Goal: Use online tool/utility: Utilize a website feature to perform a specific function

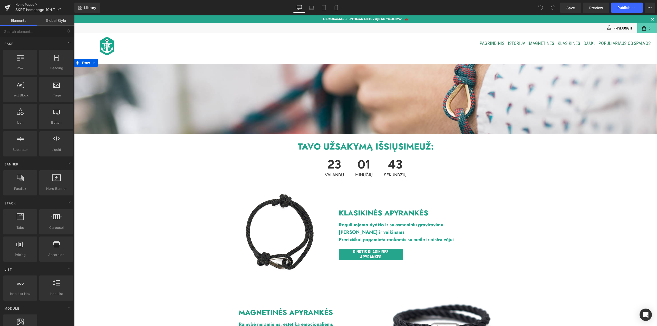
click at [369, 150] on strong "TAVO UŽSAKYMĄ IŠSIŲSIME" at bounding box center [359, 146] width 122 height 13
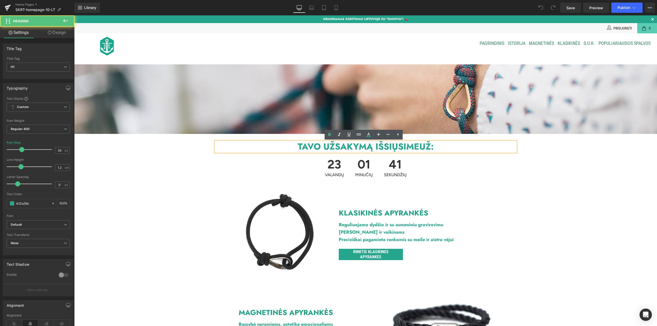
click at [281, 146] on h1 "TAVO UŽSAKYMĄ IŠSIŲSIME UŽ:" at bounding box center [366, 147] width 300 height 11
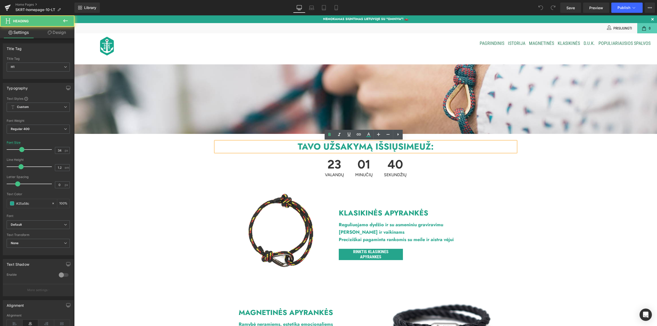
click at [316, 147] on strong "TAVO UŽSAKYMĄ IŠSIŲSIME" at bounding box center [359, 146] width 122 height 13
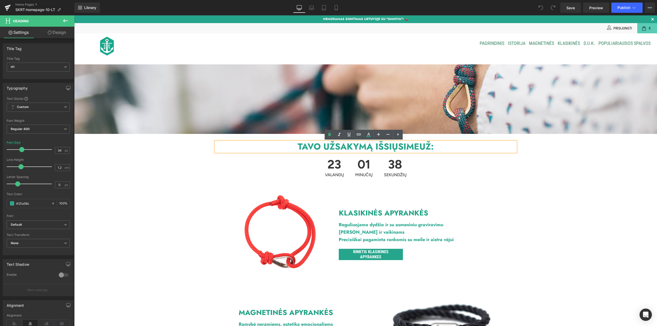
click at [439, 148] on h1 "TAVO UŽSAKYMĄ IŠSIŲSIME UŽ:" at bounding box center [366, 147] width 300 height 11
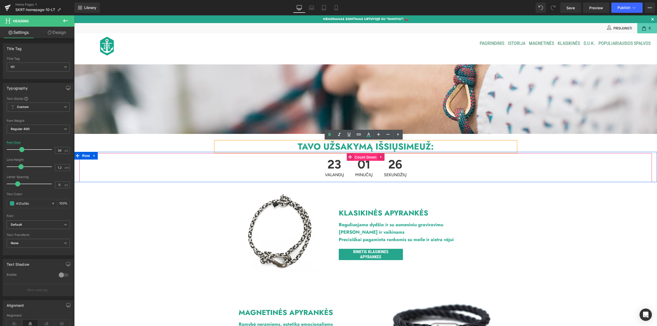
click at [362, 157] on span "Count Down" at bounding box center [365, 157] width 24 height 8
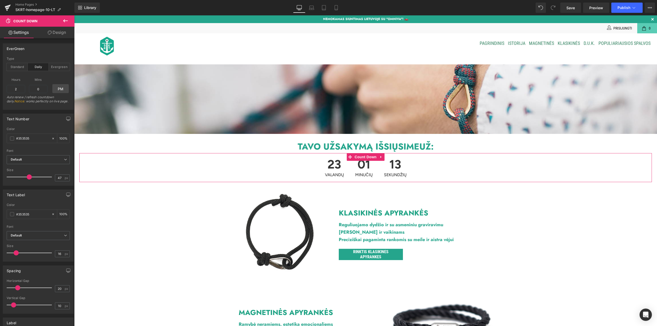
click at [61, 32] on link "Design" at bounding box center [56, 33] width 37 height 12
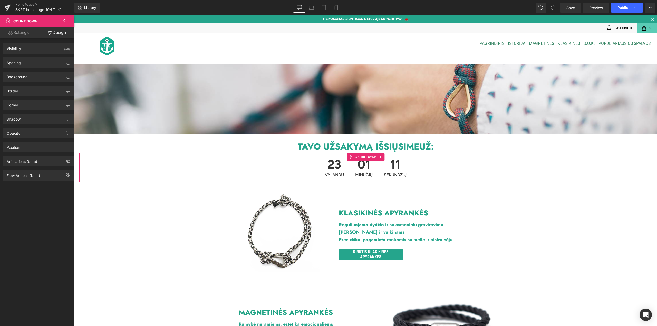
click at [27, 33] on link "Settings" at bounding box center [18, 33] width 37 height 12
type input "100"
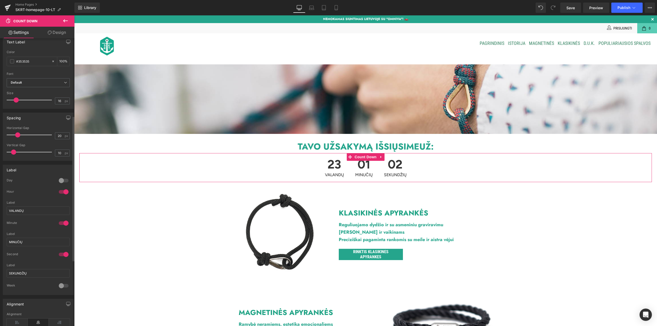
scroll to position [154, 0]
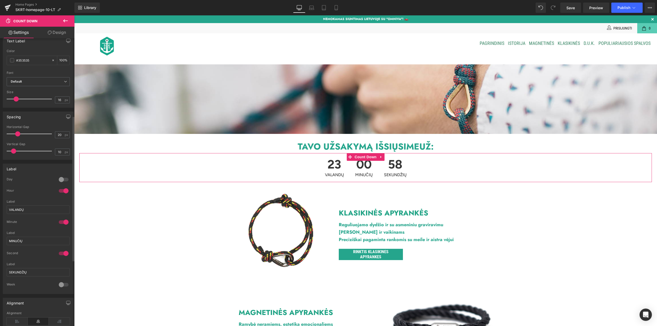
click at [64, 181] on div at bounding box center [63, 180] width 12 height 8
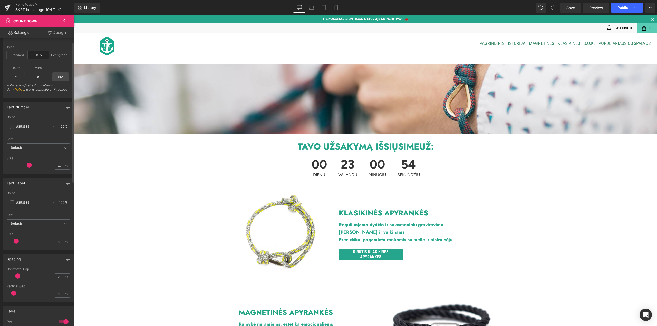
scroll to position [0, 0]
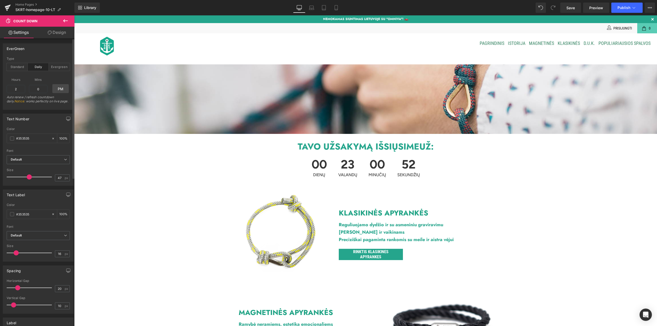
click at [18, 73] on div at bounding box center [38, 74] width 63 height 3
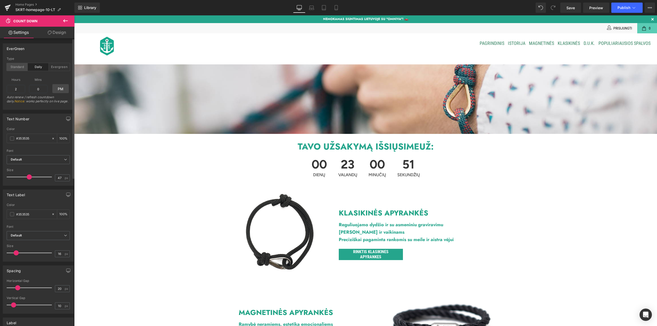
click at [20, 70] on div "Standard" at bounding box center [17, 67] width 21 height 8
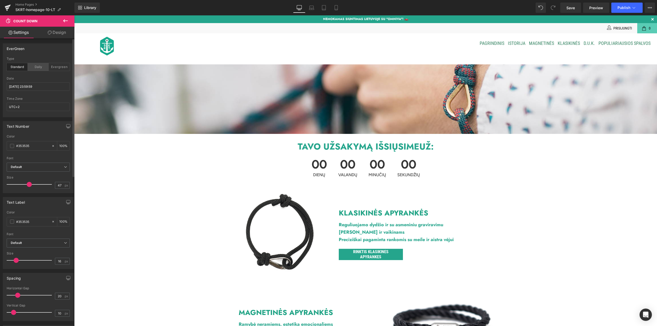
click at [39, 67] on div "Daily" at bounding box center [38, 67] width 21 height 8
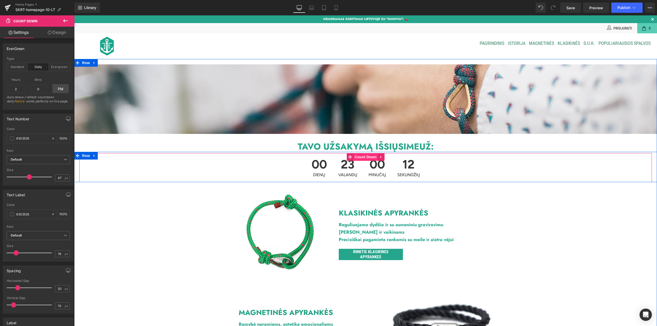
click at [366, 158] on span "Count Down" at bounding box center [365, 157] width 24 height 8
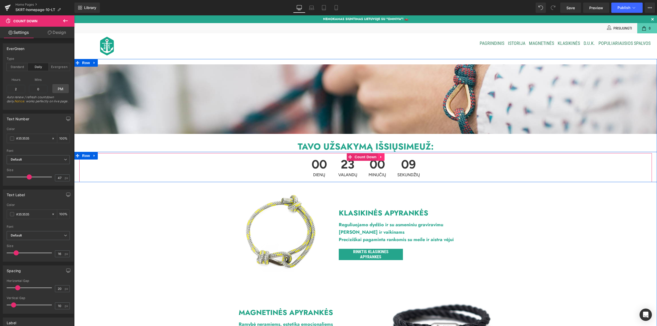
click at [380, 158] on icon at bounding box center [380, 157] width 1 height 2
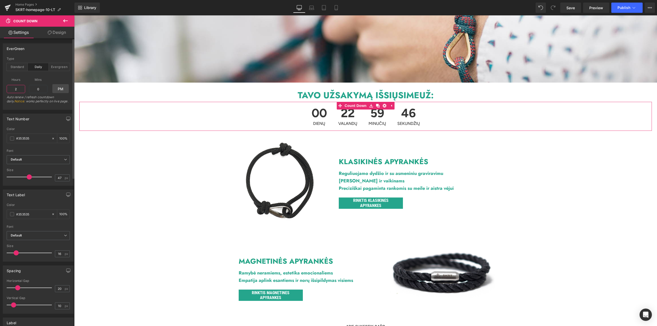
drag, startPoint x: 17, startPoint y: 88, endPoint x: 12, endPoint y: 88, distance: 4.9
click at [12, 88] on input "2" at bounding box center [16, 89] width 18 height 8
click at [62, 67] on div "Evergreen" at bounding box center [59, 67] width 21 height 8
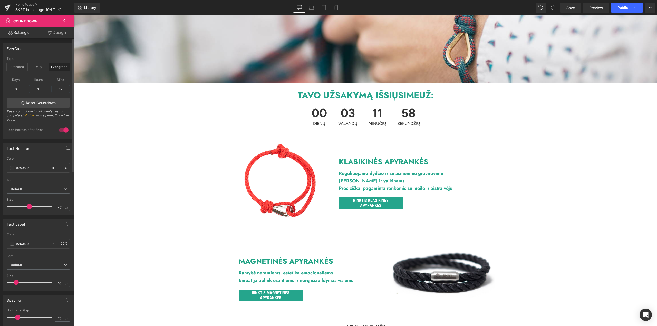
click at [17, 89] on input "0" at bounding box center [16, 89] width 18 height 8
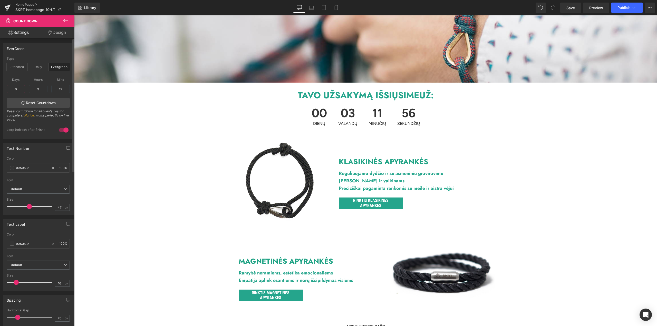
drag, startPoint x: 17, startPoint y: 88, endPoint x: 11, endPoint y: 88, distance: 6.2
click at [11, 88] on input "0" at bounding box center [16, 89] width 18 height 8
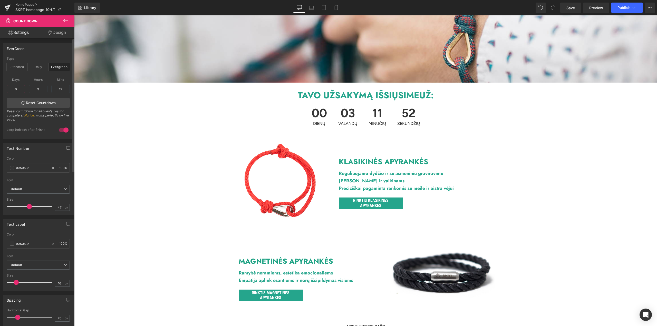
type input "5"
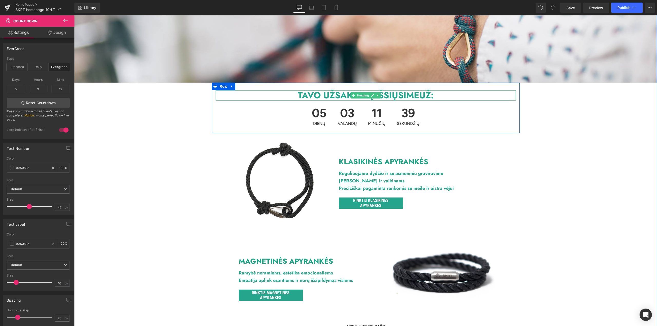
click at [298, 93] on strong "TAVO UŽSAKYMĄ IŠSIŲSIME" at bounding box center [359, 95] width 122 height 13
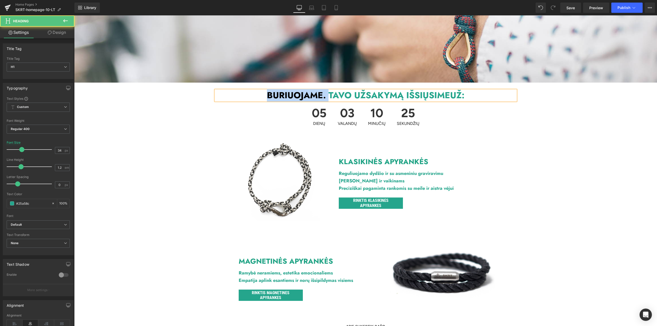
drag, startPoint x: 324, startPoint y: 93, endPoint x: 244, endPoint y: 98, distance: 80.2
click at [244, 98] on h1 "BURIUOJAME. TAVO UŽSAKYMĄ IŠSIŲSIME UŽ:" at bounding box center [366, 95] width 300 height 11
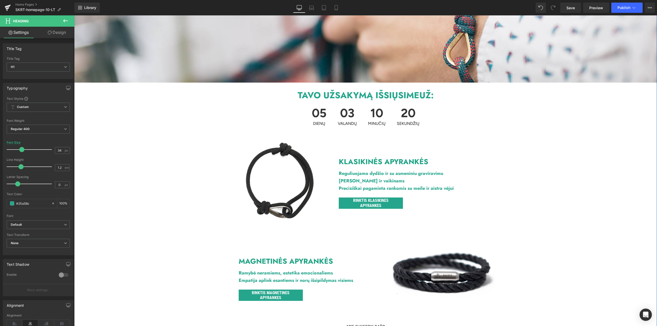
click at [134, 194] on div "Heading Text Block Hero Banner 221px TAVO UŽSAKYMĄ IŠSIŲSIME UŽ: Heading 05 DIE…" at bounding box center [365, 322] width 583 height 629
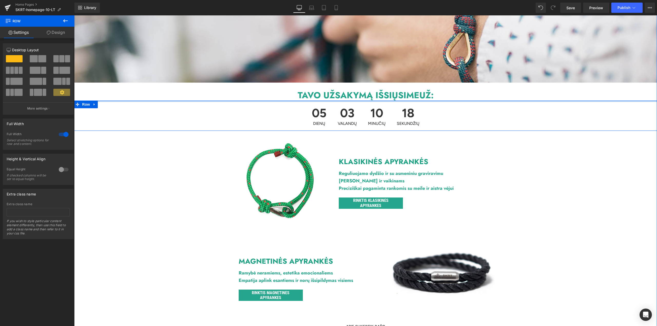
click at [276, 101] on div at bounding box center [365, 101] width 583 height 1
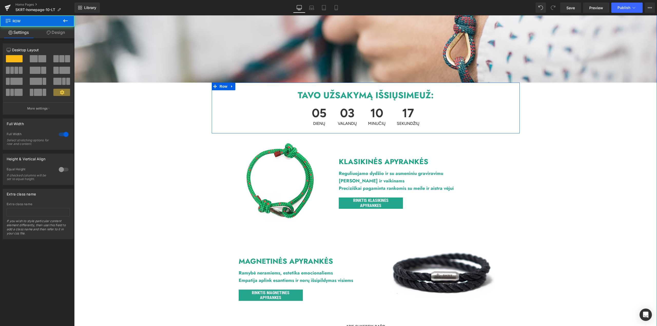
click at [180, 111] on div "05 DIENŲ 03 [GEOGRAPHIC_DATA] 10 MINUČIŲ 17 SEKUNDŽIŲ" at bounding box center [365, 116] width 572 height 29
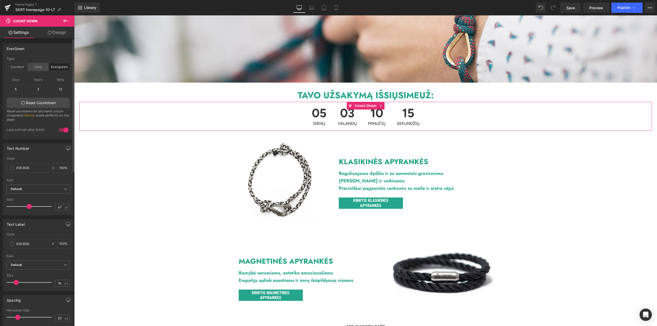
click at [33, 67] on div "Daily" at bounding box center [38, 67] width 21 height 8
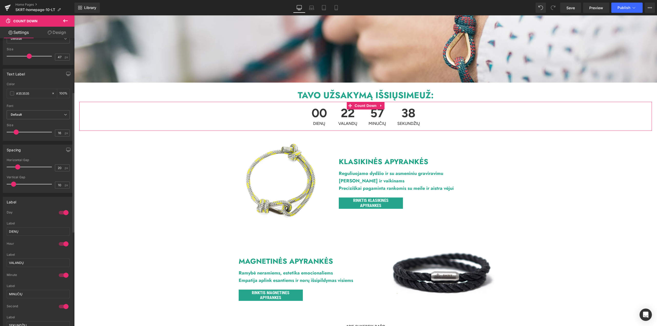
scroll to position [128, 0]
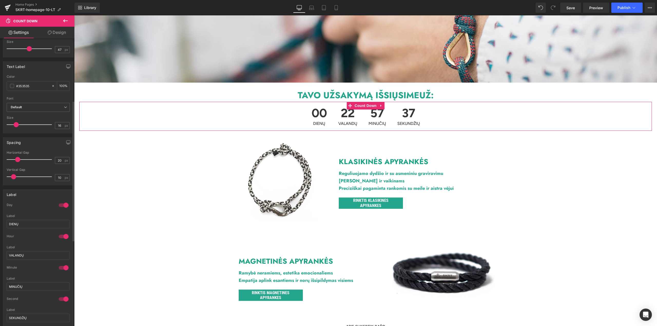
click at [59, 206] on div at bounding box center [63, 205] width 12 height 8
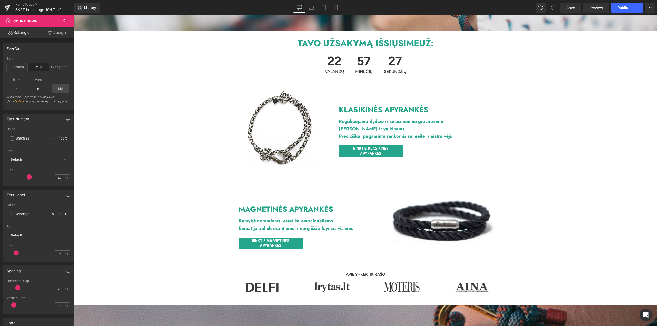
scroll to position [0, 0]
